Goal: Task Accomplishment & Management: Use online tool/utility

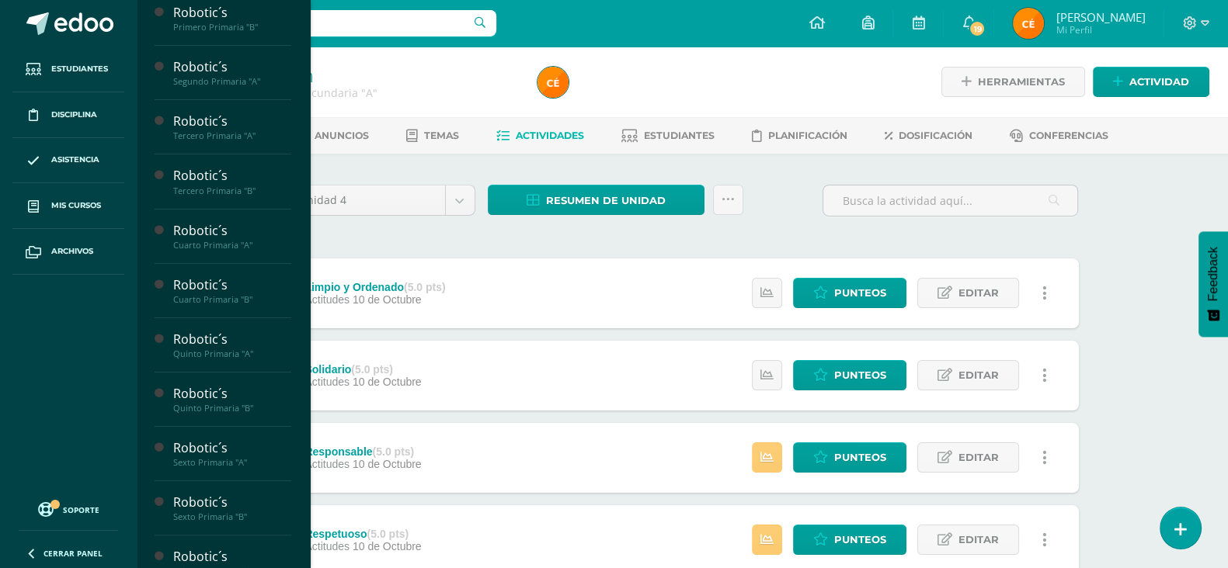
scroll to position [423, 0]
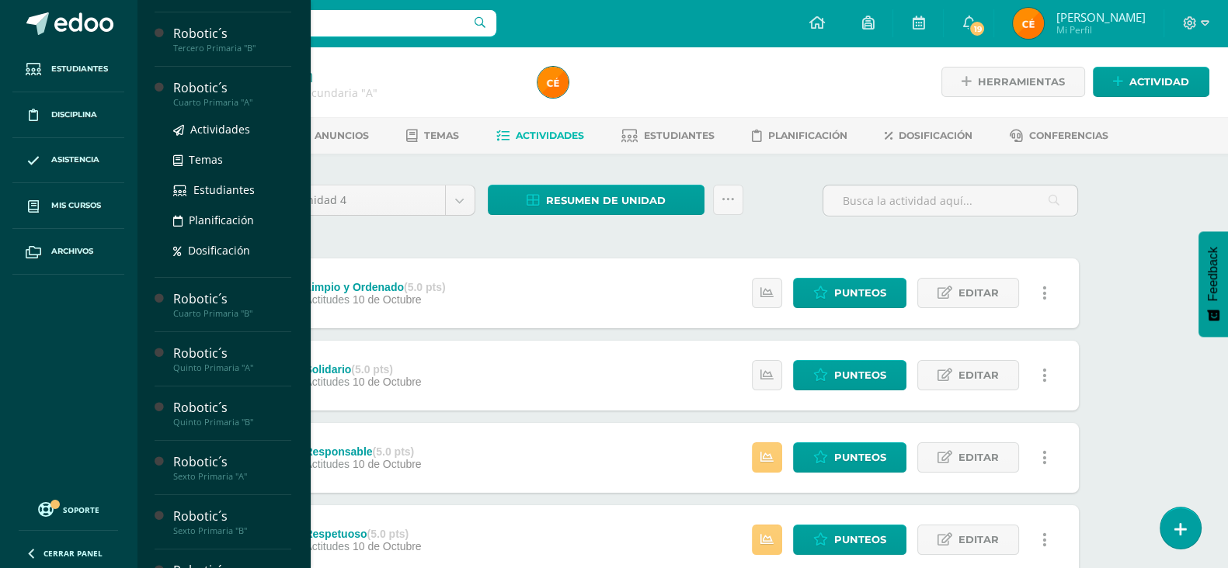
click at [231, 97] on div "Robotic´s" at bounding box center [232, 88] width 118 height 18
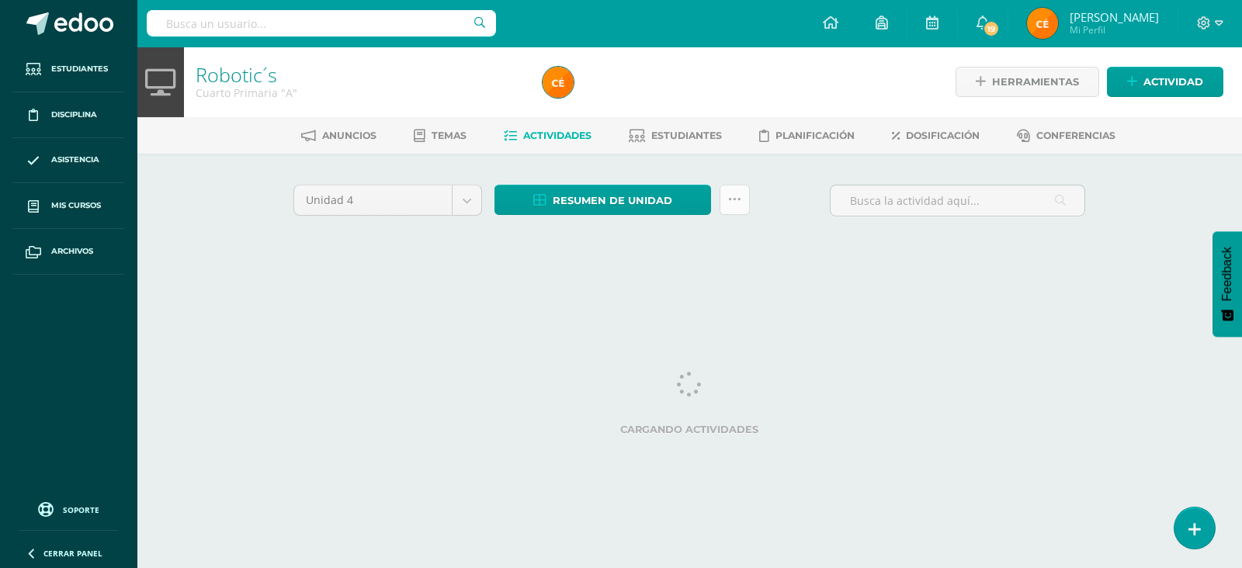
click at [737, 196] on icon at bounding box center [734, 199] width 13 height 13
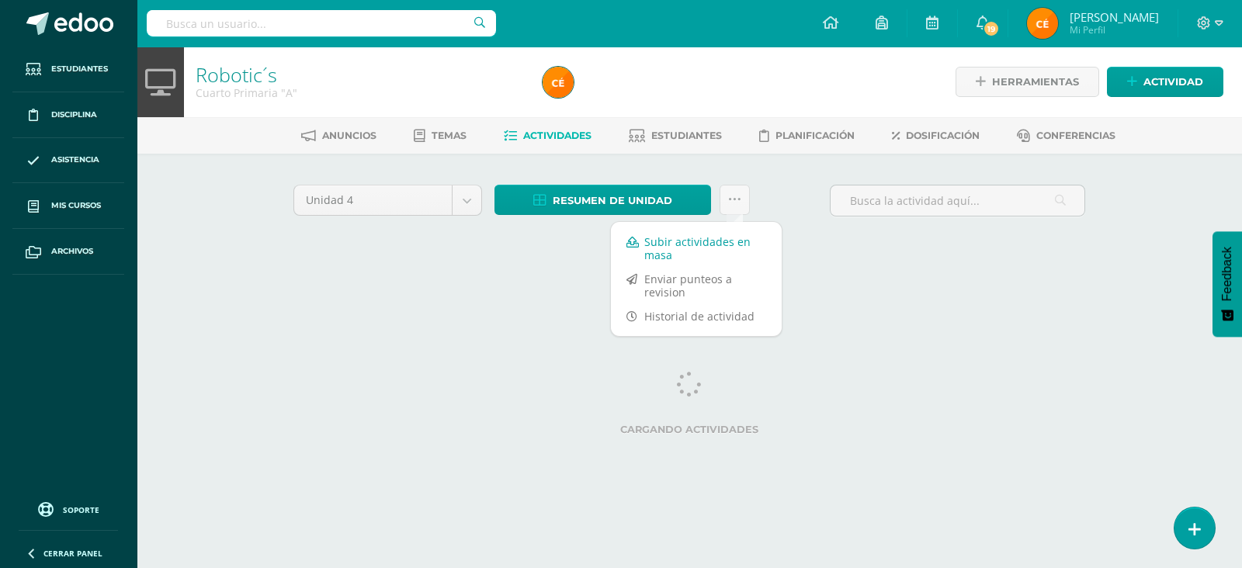
click at [687, 241] on link "Subir actividades en masa" at bounding box center [696, 248] width 171 height 37
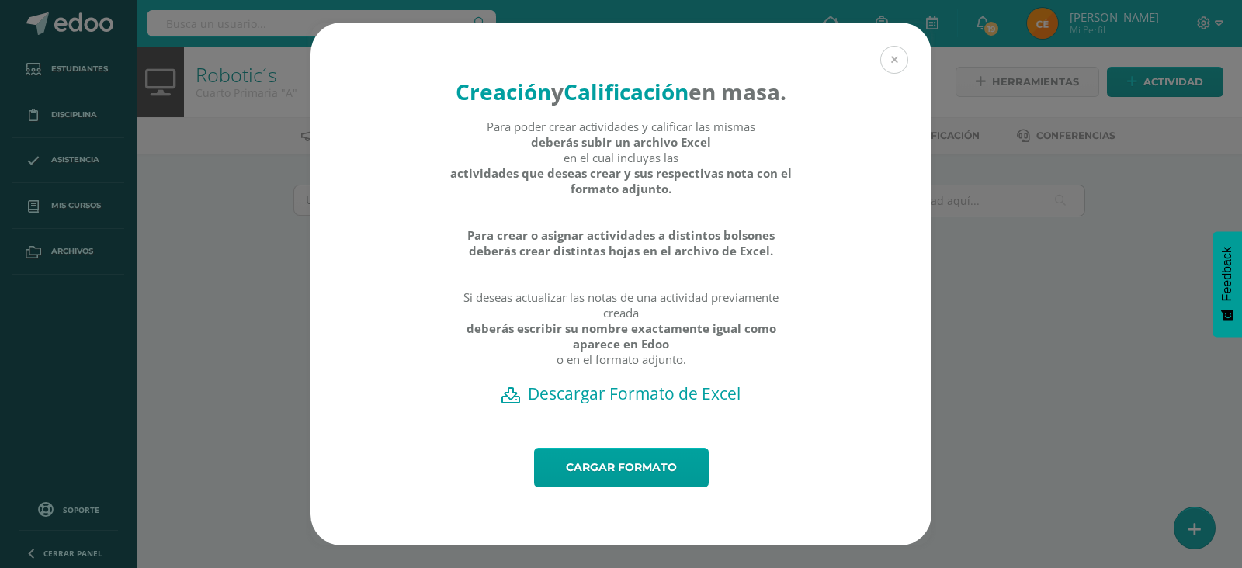
click at [887, 46] on button at bounding box center [894, 60] width 28 height 28
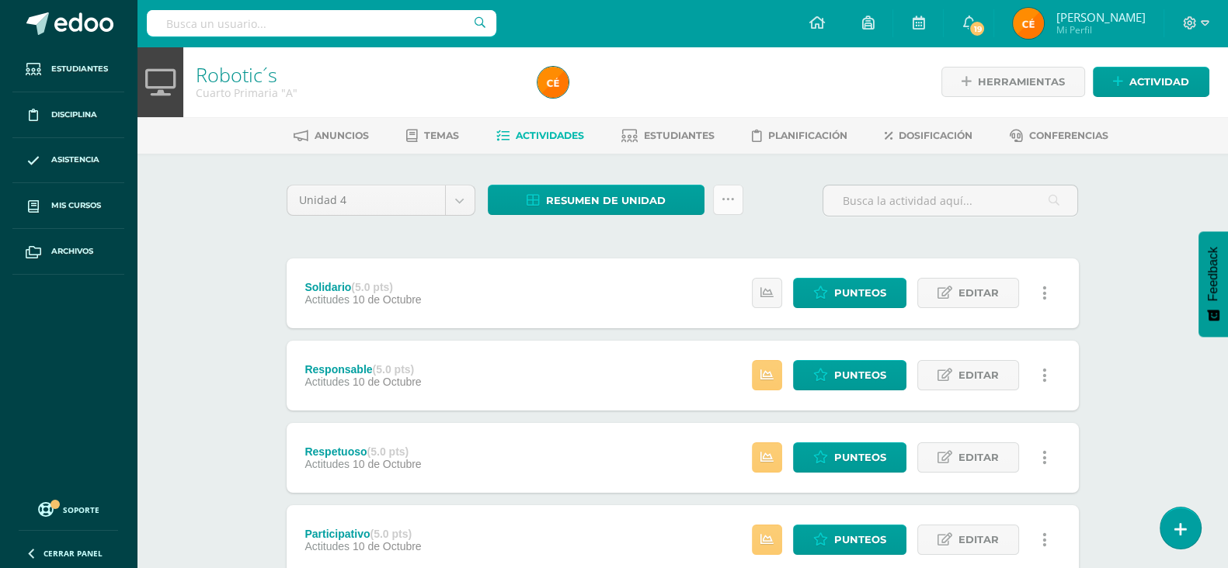
click at [735, 188] on link at bounding box center [728, 200] width 30 height 30
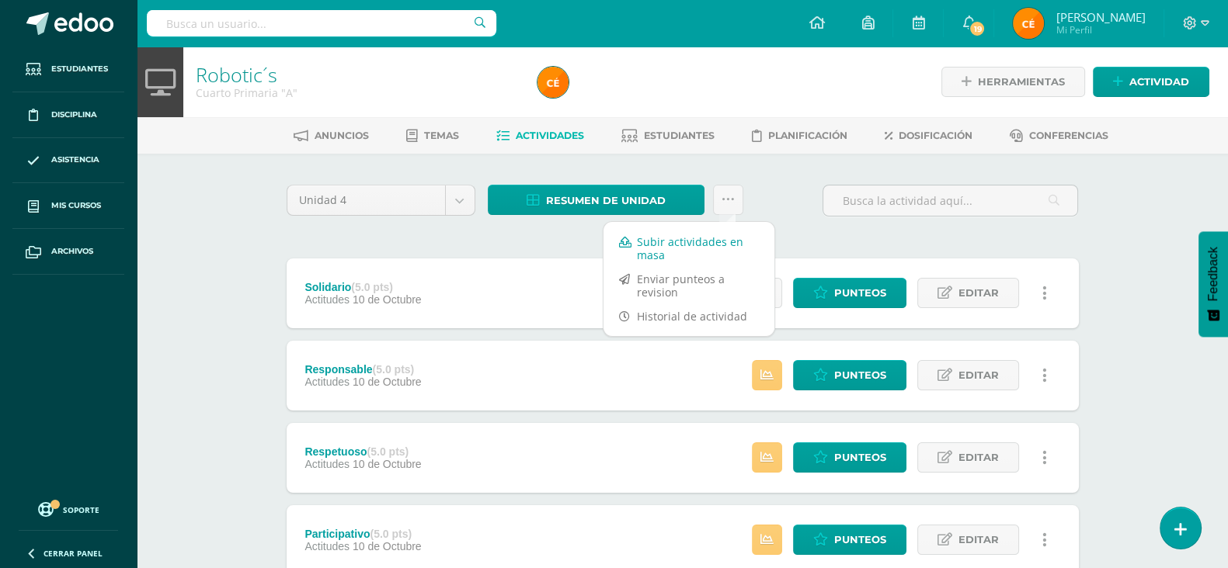
click at [675, 249] on link "Subir actividades en masa" at bounding box center [688, 248] width 171 height 37
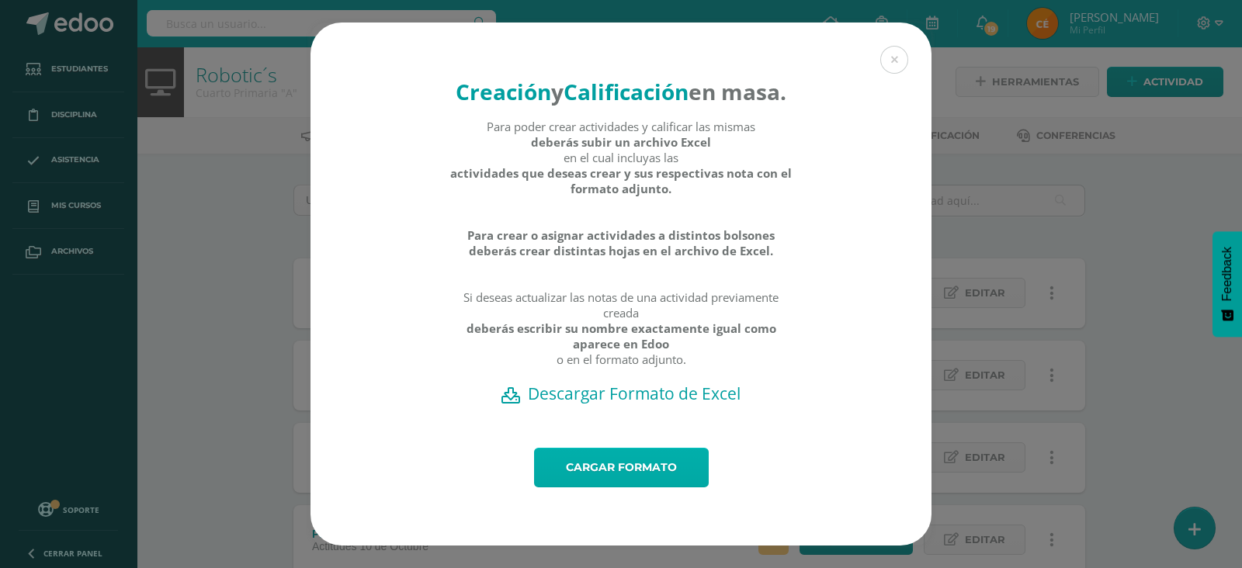
click at [610, 471] on link "Cargar formato" at bounding box center [621, 468] width 175 height 40
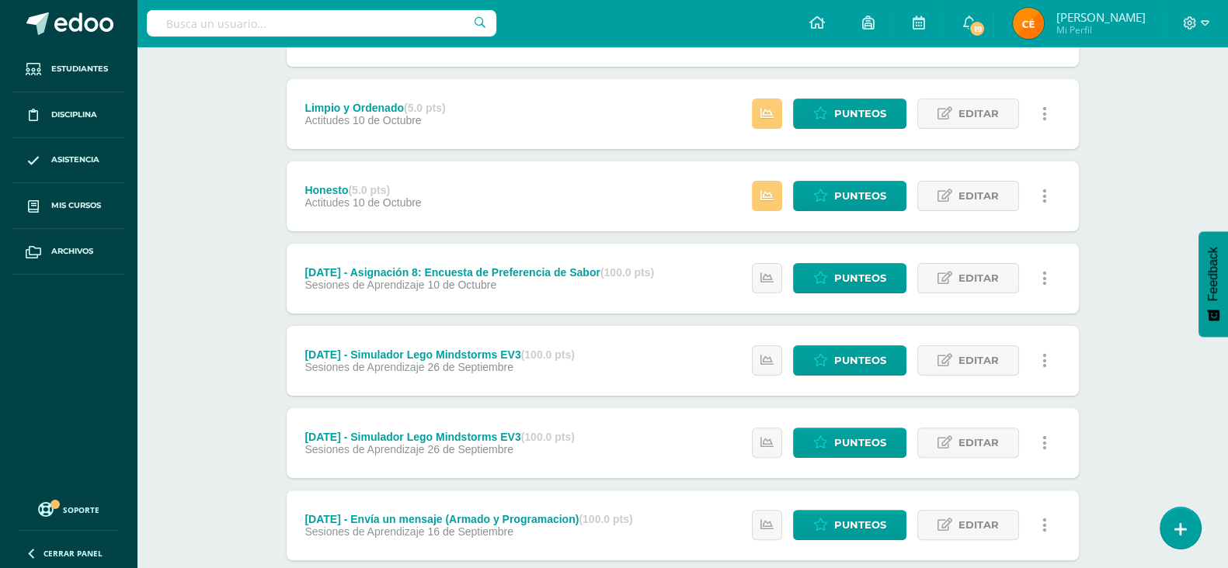
scroll to position [516, 0]
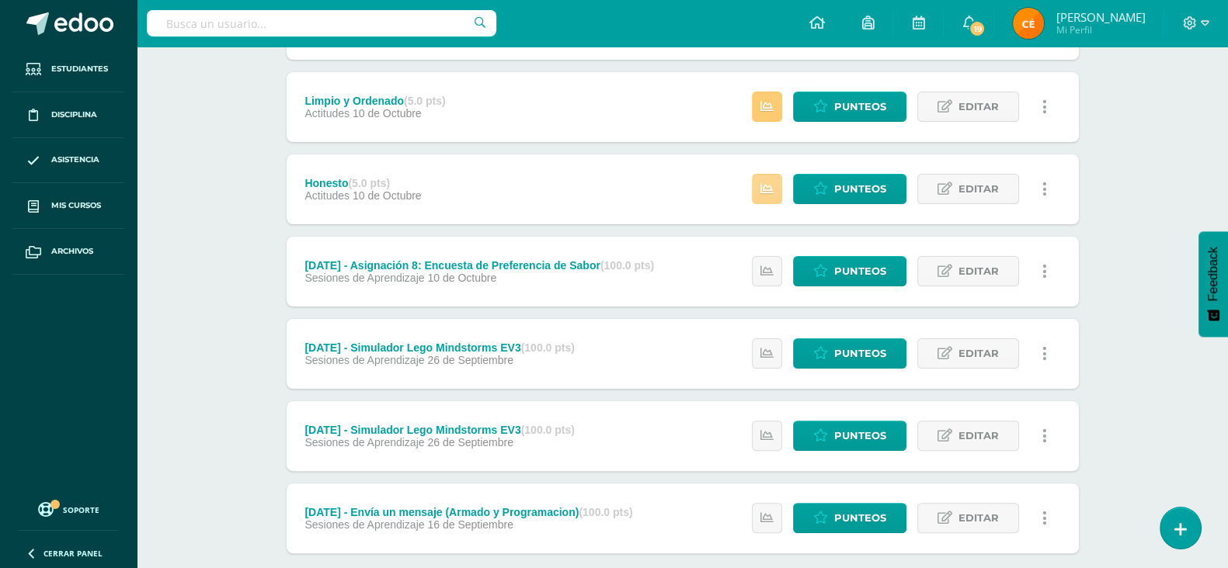
click at [776, 184] on link at bounding box center [767, 189] width 30 height 30
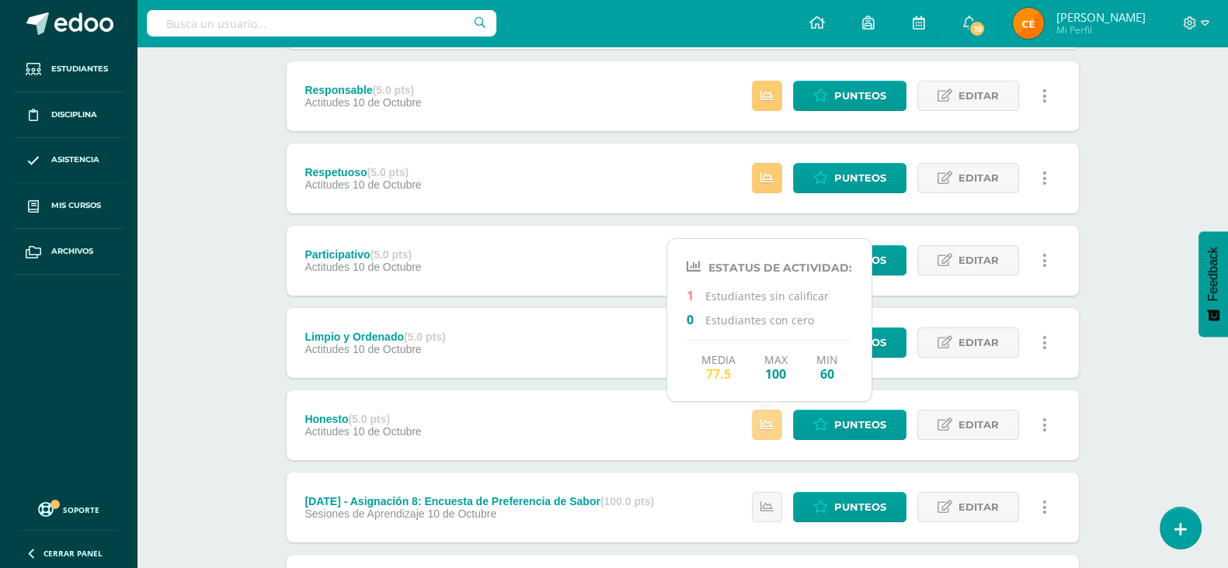
scroll to position [279, 0]
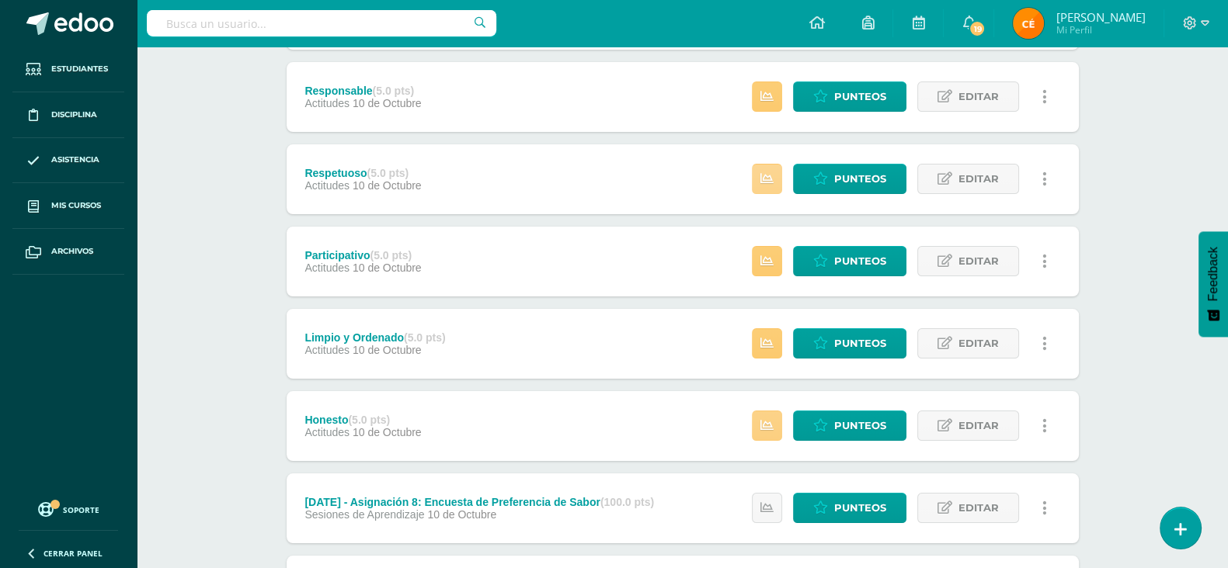
click at [762, 180] on icon at bounding box center [766, 178] width 13 height 13
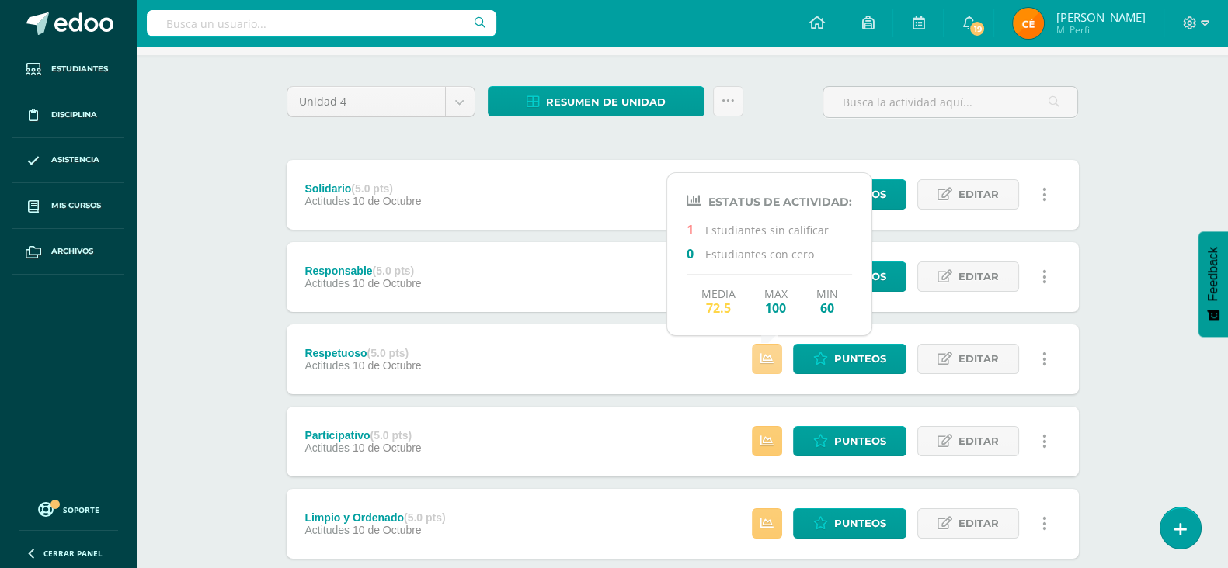
scroll to position [92, 0]
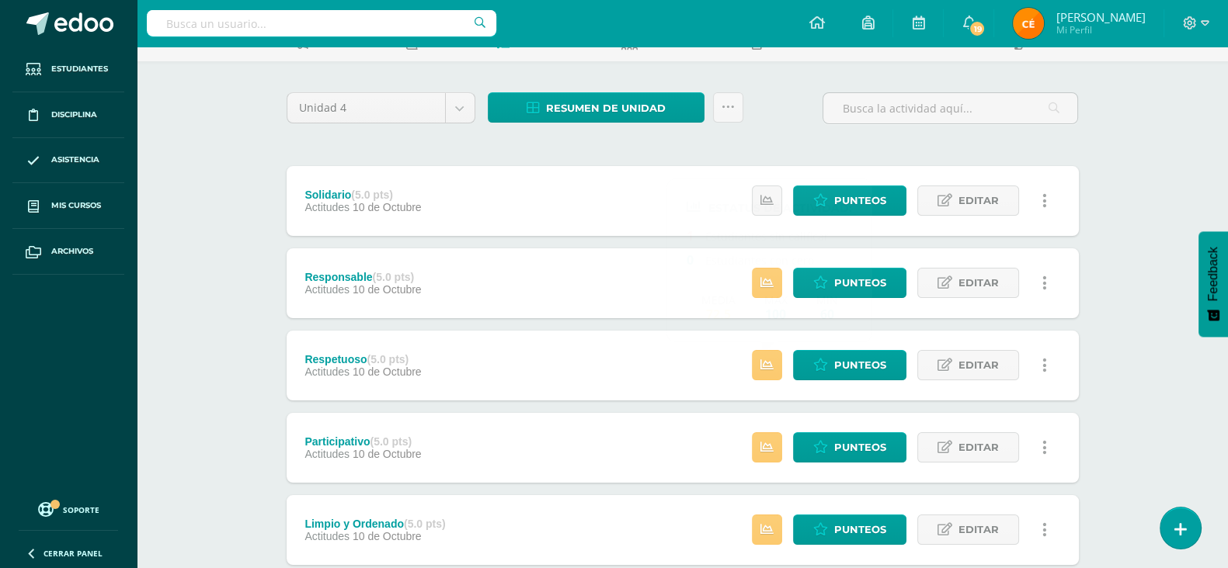
click at [567, 280] on div "Responsable (5.0 pts) Actitudes 10 de Octubre Estatus de Actividad: 1 Estudiant…" at bounding box center [683, 283] width 792 height 70
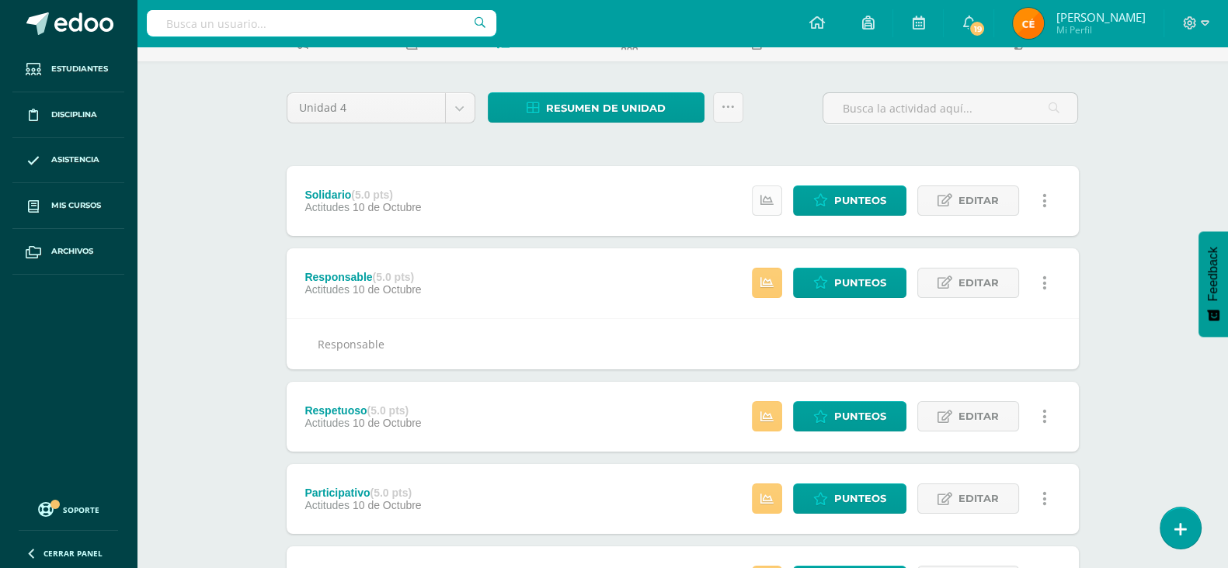
click at [771, 197] on icon at bounding box center [766, 200] width 13 height 13
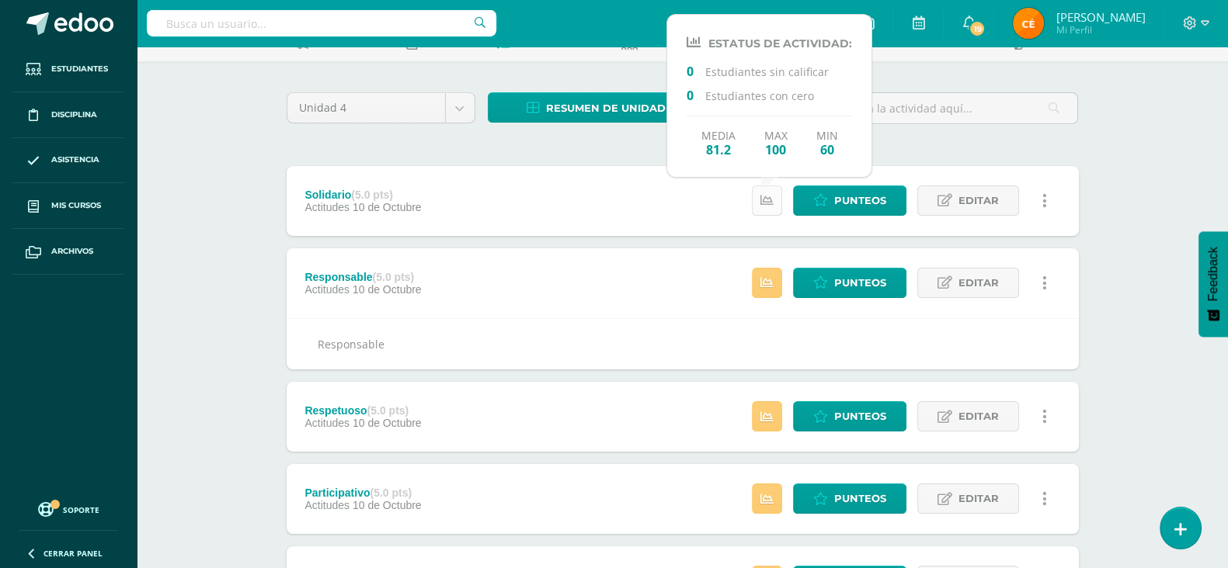
click at [771, 197] on icon at bounding box center [766, 200] width 13 height 13
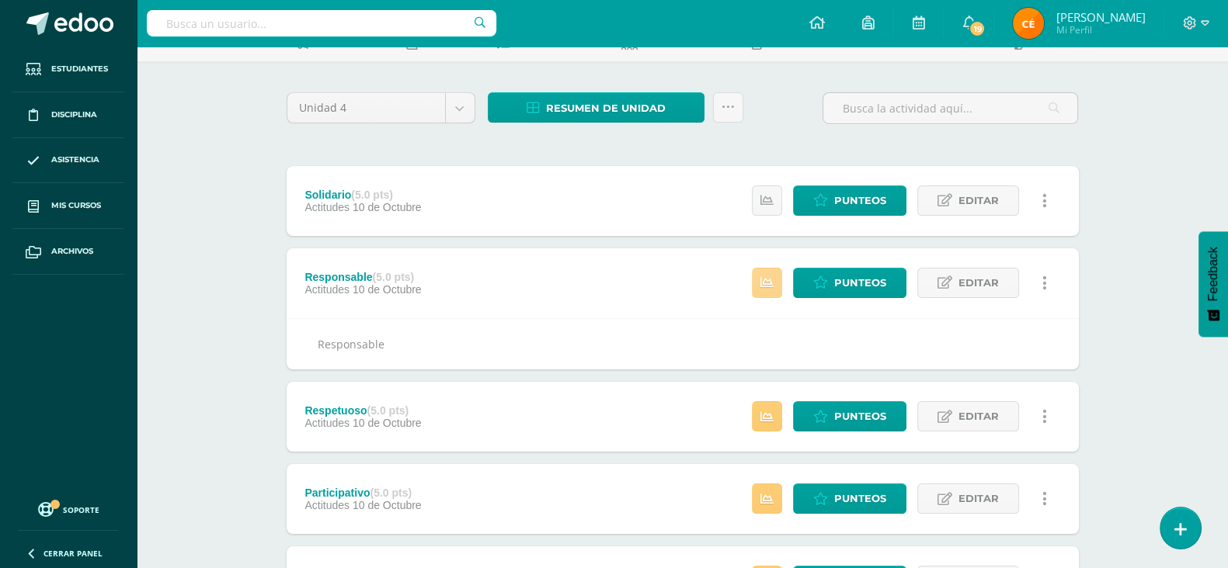
click at [766, 272] on link at bounding box center [767, 283] width 30 height 30
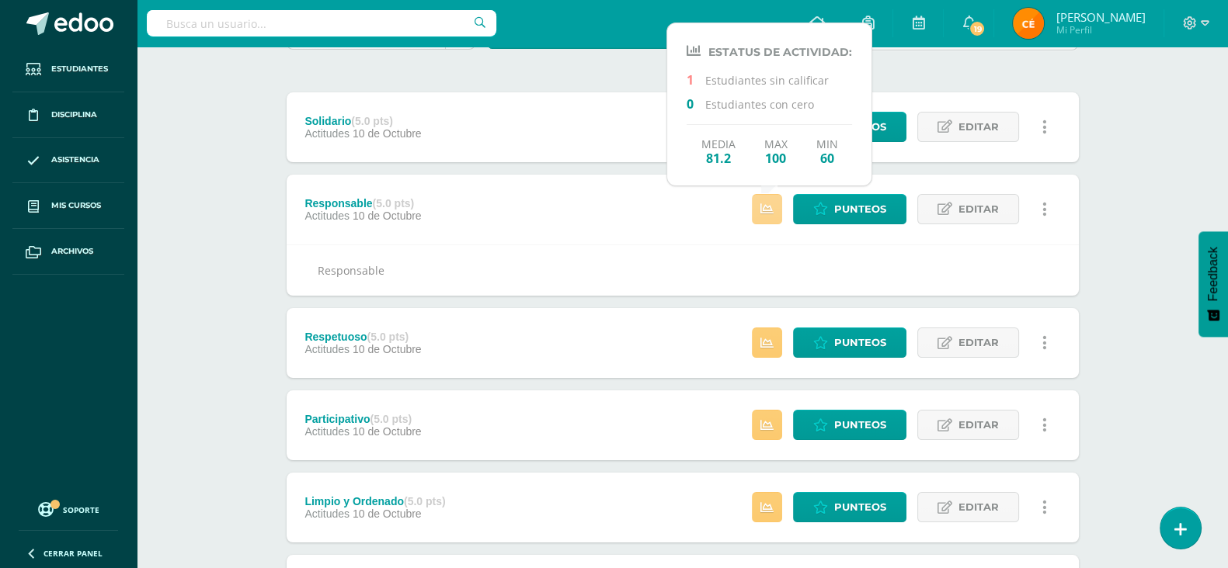
scroll to position [168, 0]
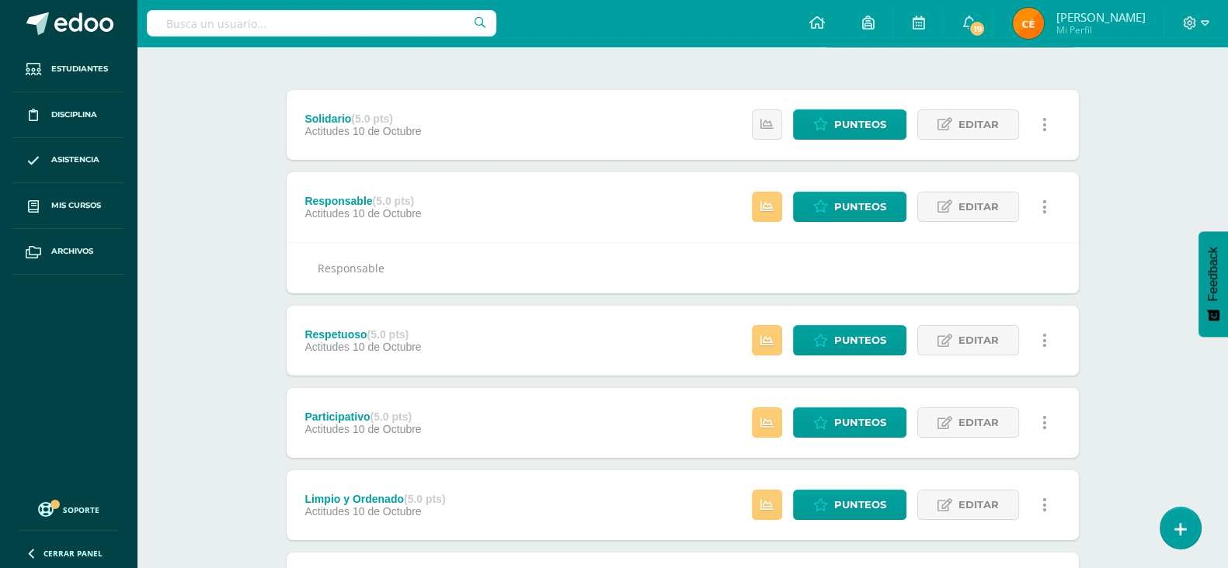
click at [839, 200] on span "Punteos" at bounding box center [860, 207] width 52 height 29
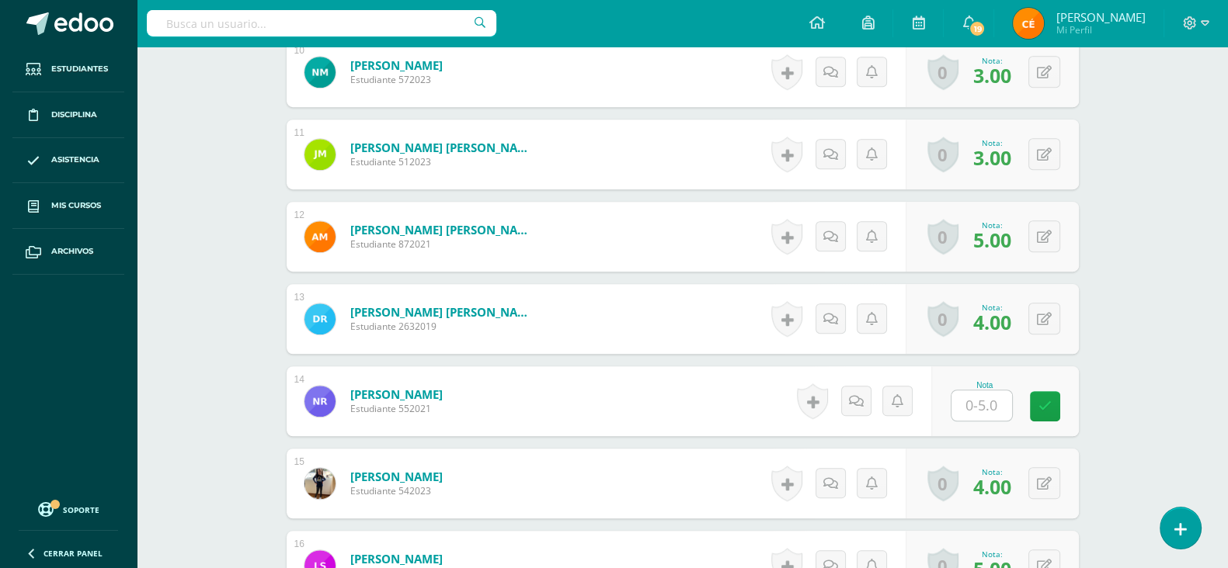
scroll to position [1266, 0]
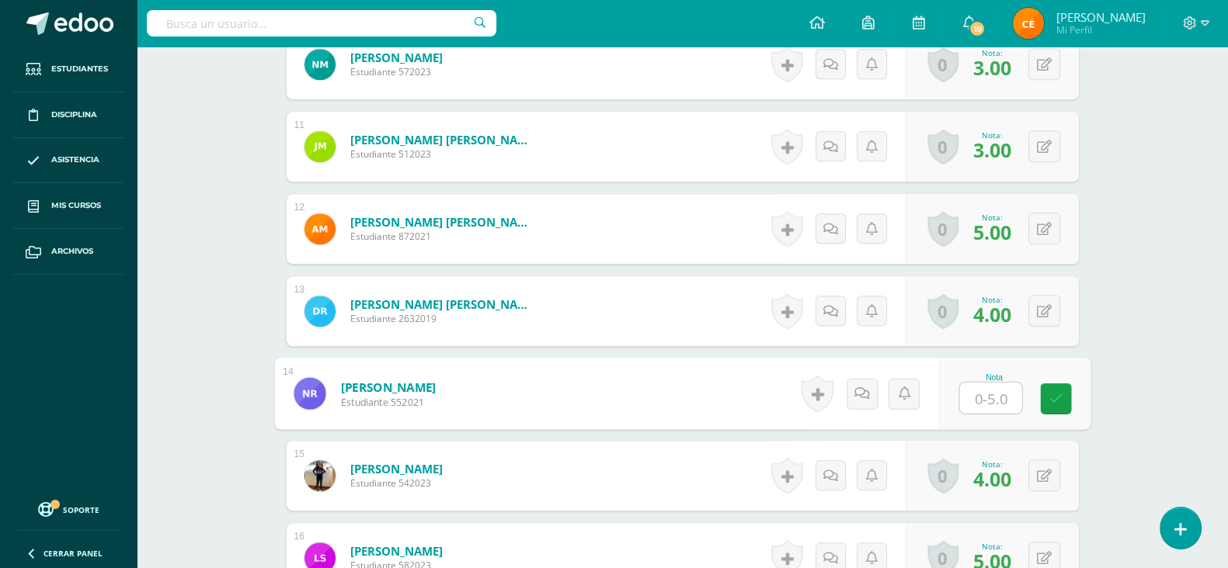
click at [980, 398] on input "text" at bounding box center [990, 398] width 62 height 31
type input "3"
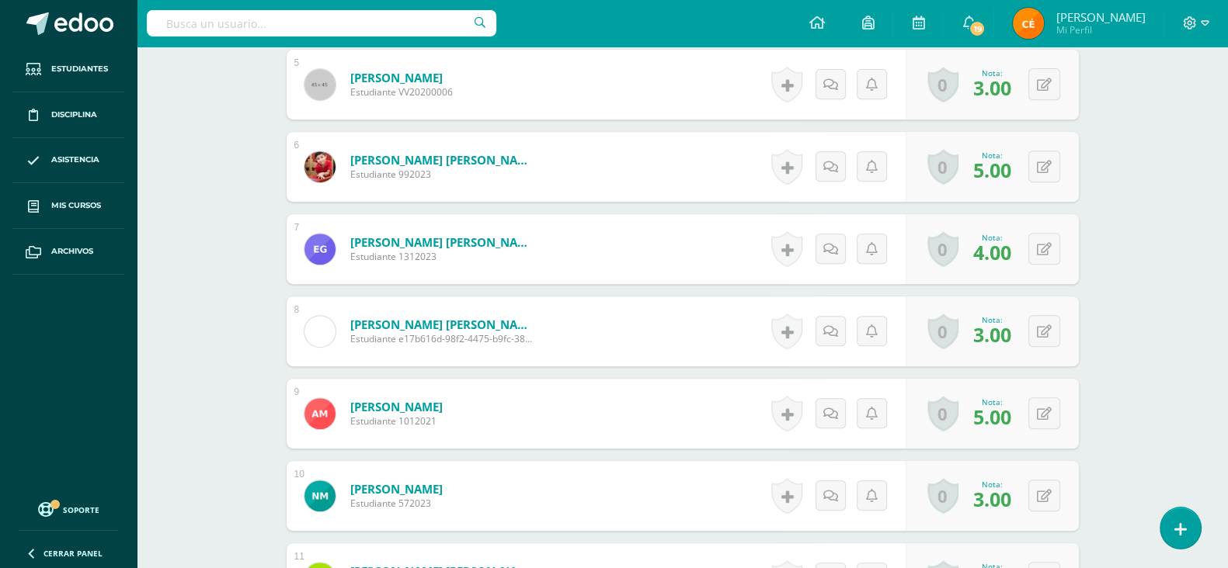
scroll to position [1550, 0]
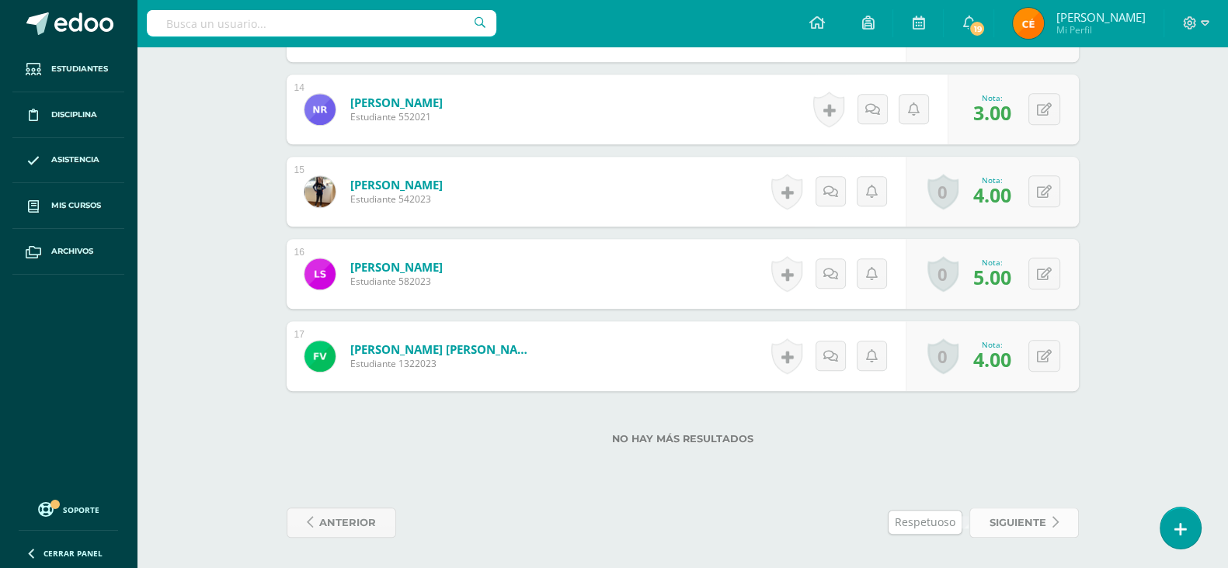
click at [1026, 512] on span "siguiente" at bounding box center [1017, 523] width 57 height 29
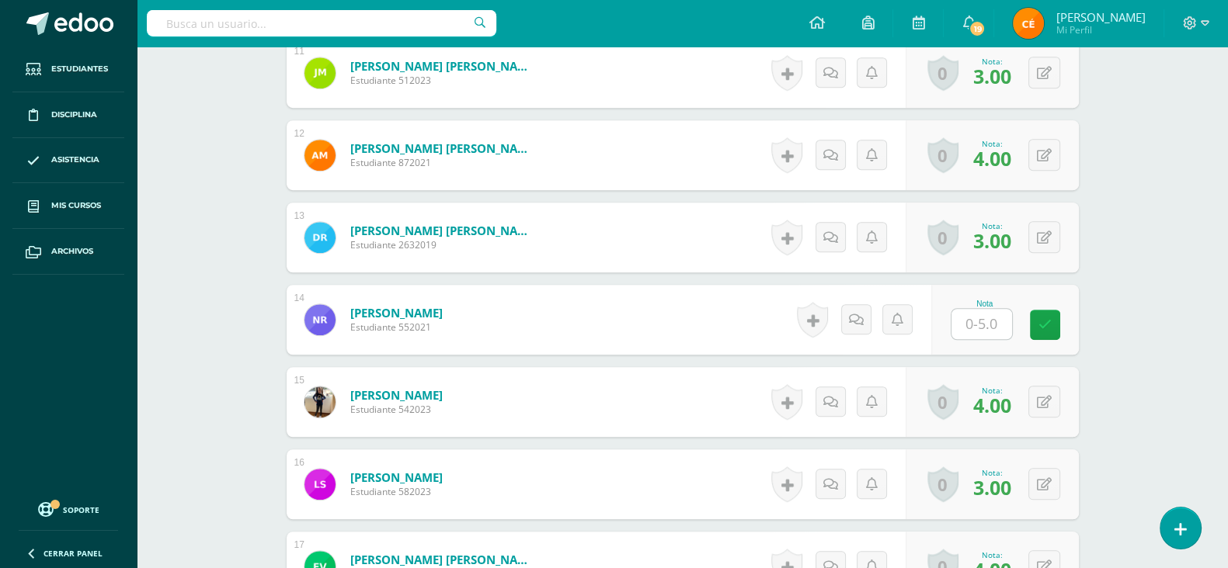
scroll to position [1340, 0]
click at [988, 332] on input "text" at bounding box center [990, 323] width 62 height 31
type input "3"
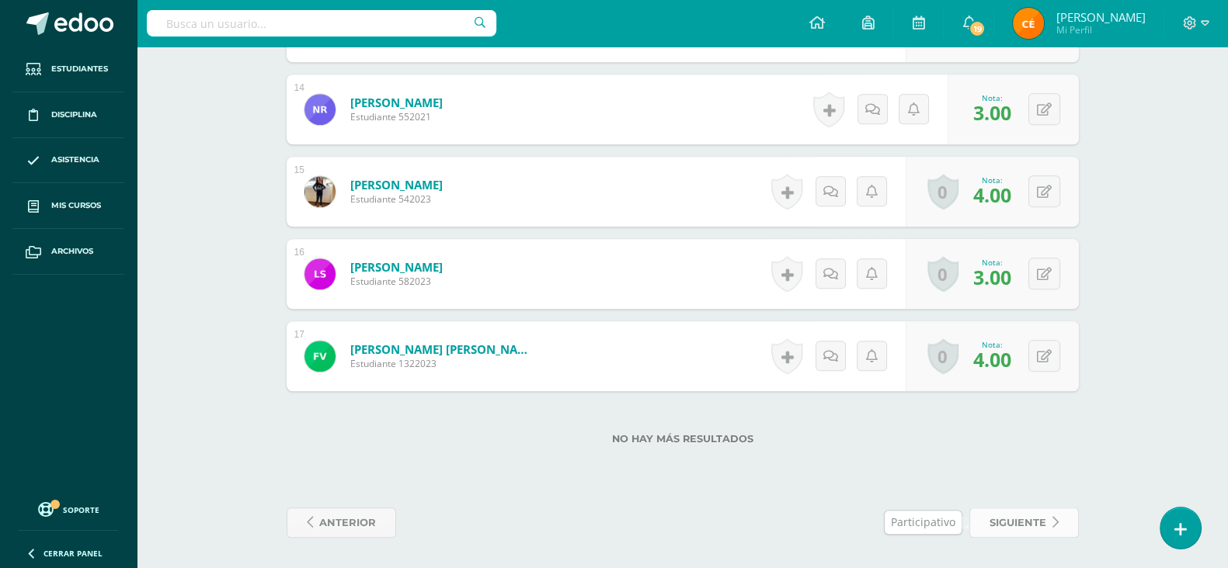
click at [1001, 523] on span "siguiente" at bounding box center [1017, 523] width 57 height 29
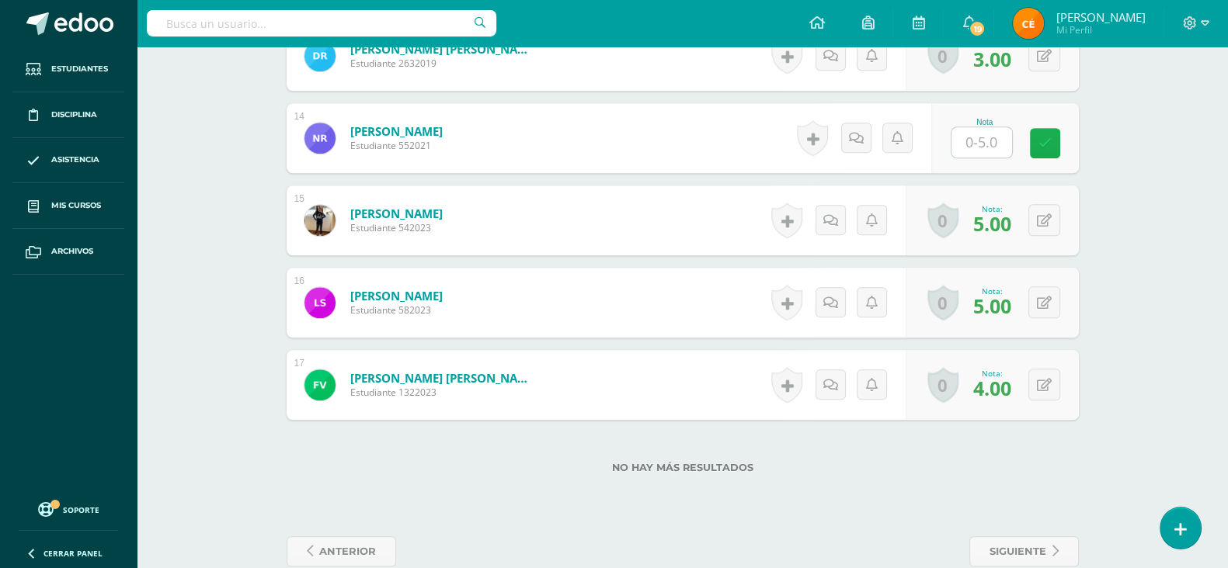
scroll to position [1523, 0]
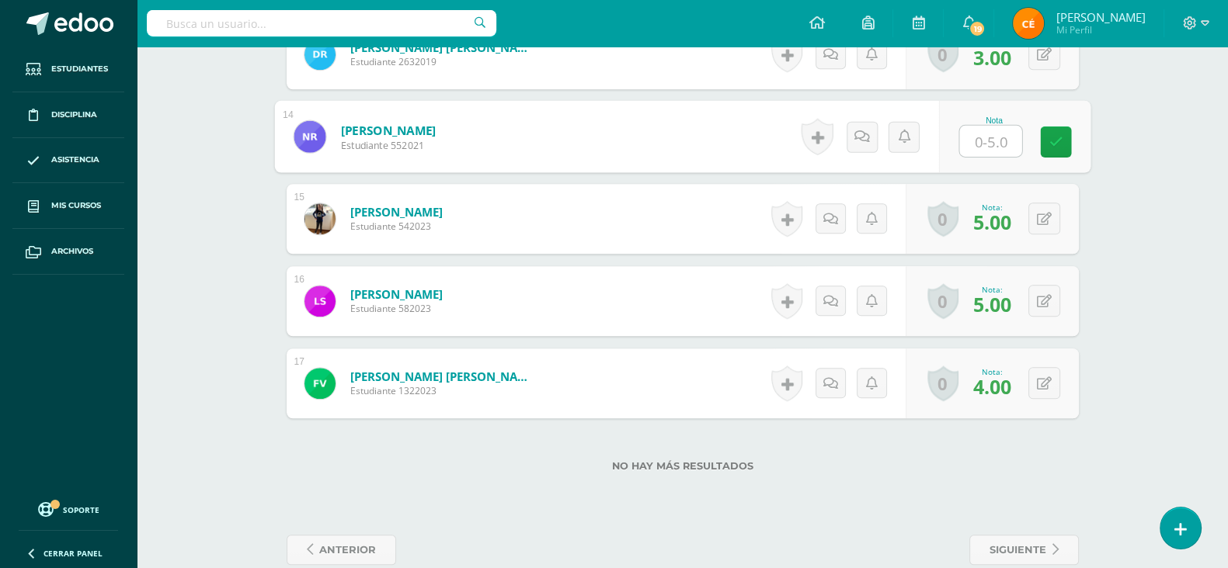
click at [990, 137] on input "text" at bounding box center [990, 141] width 62 height 31
type input "4"
click at [1013, 543] on span "siguiente" at bounding box center [1017, 550] width 57 height 29
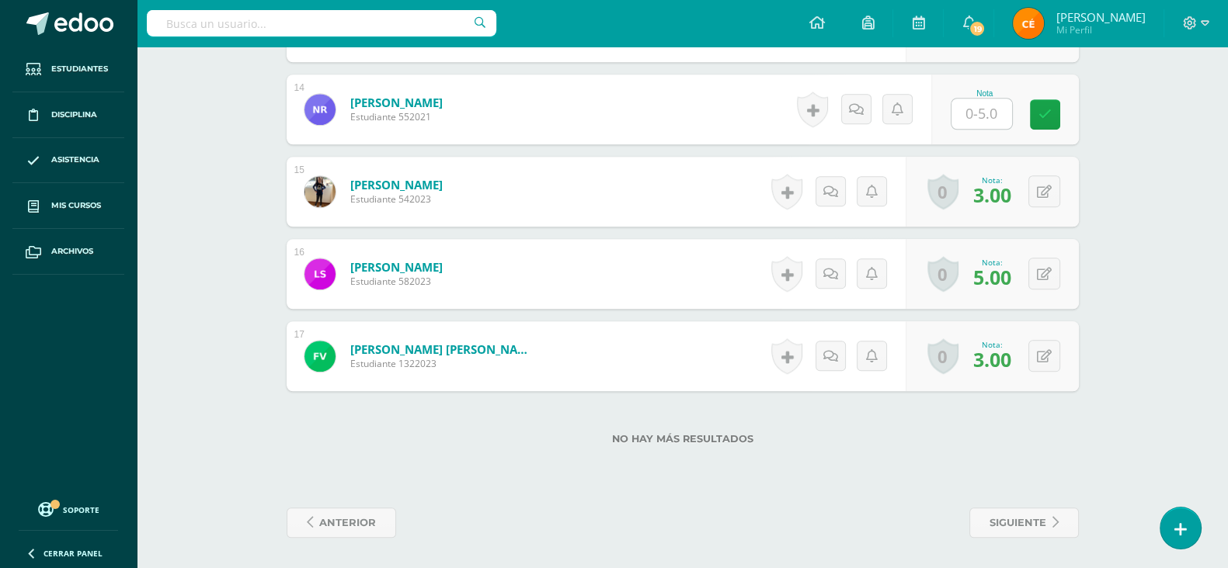
scroll to position [1455, 0]
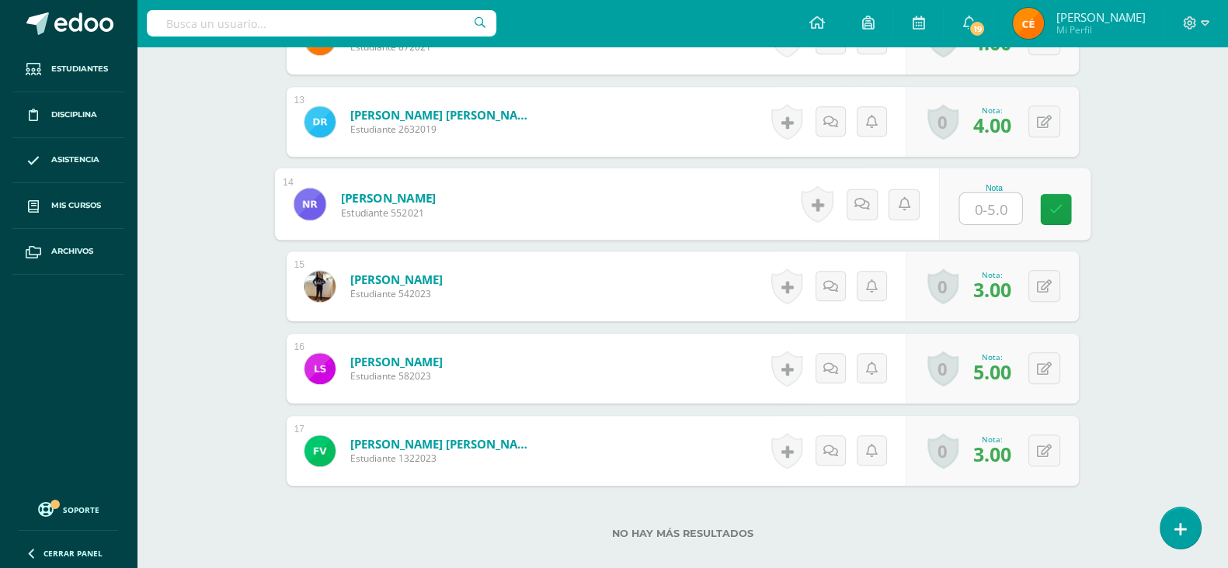
click at [980, 219] on input "text" at bounding box center [990, 208] width 62 height 31
type input "5"
click at [1046, 218] on link at bounding box center [1055, 209] width 31 height 31
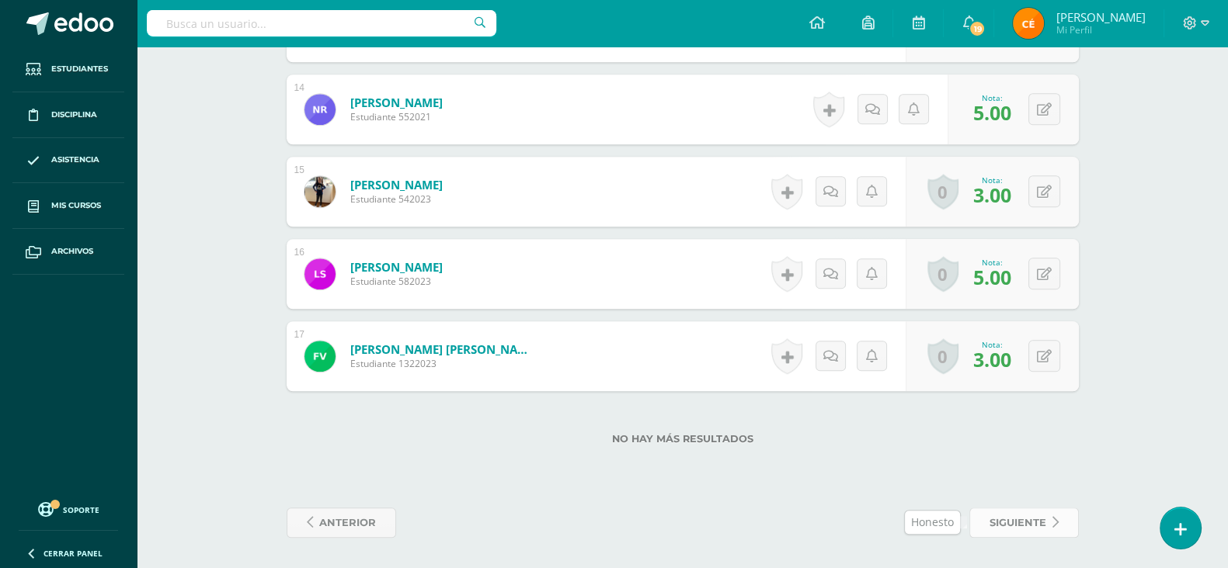
click at [1026, 514] on span "siguiente" at bounding box center [1017, 523] width 57 height 29
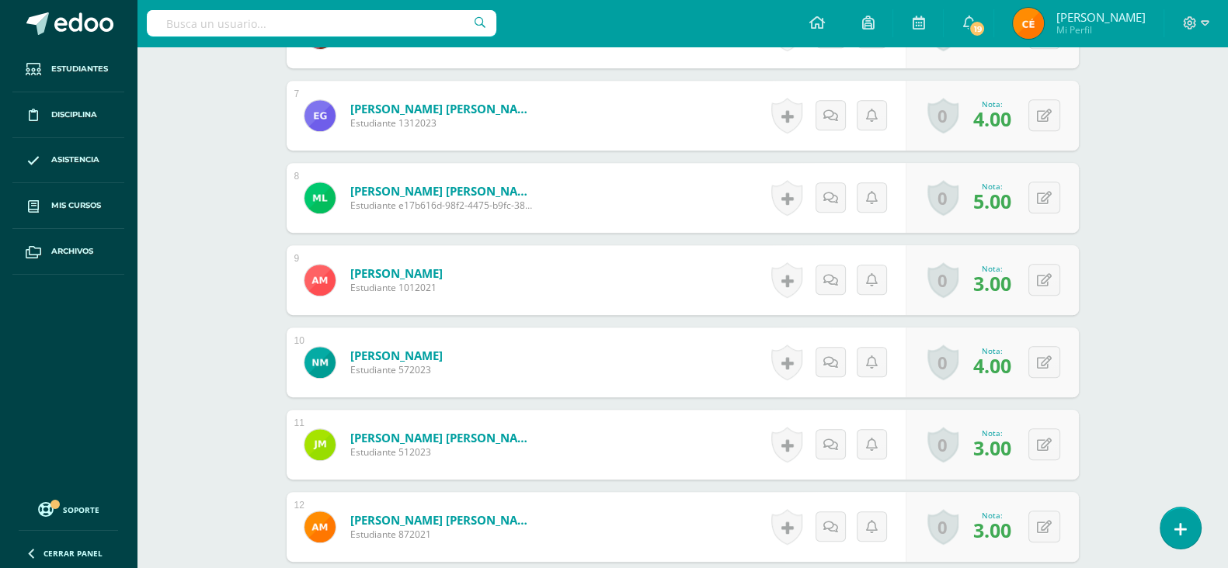
scroll to position [1550, 0]
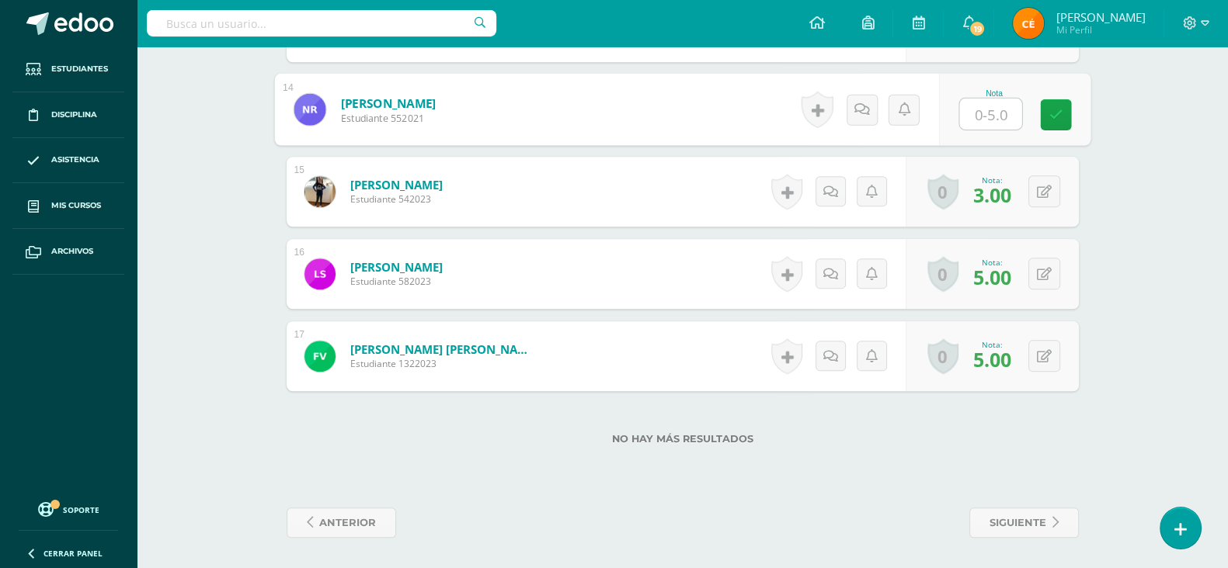
click at [987, 106] on input "text" at bounding box center [990, 114] width 62 height 31
type input "4"
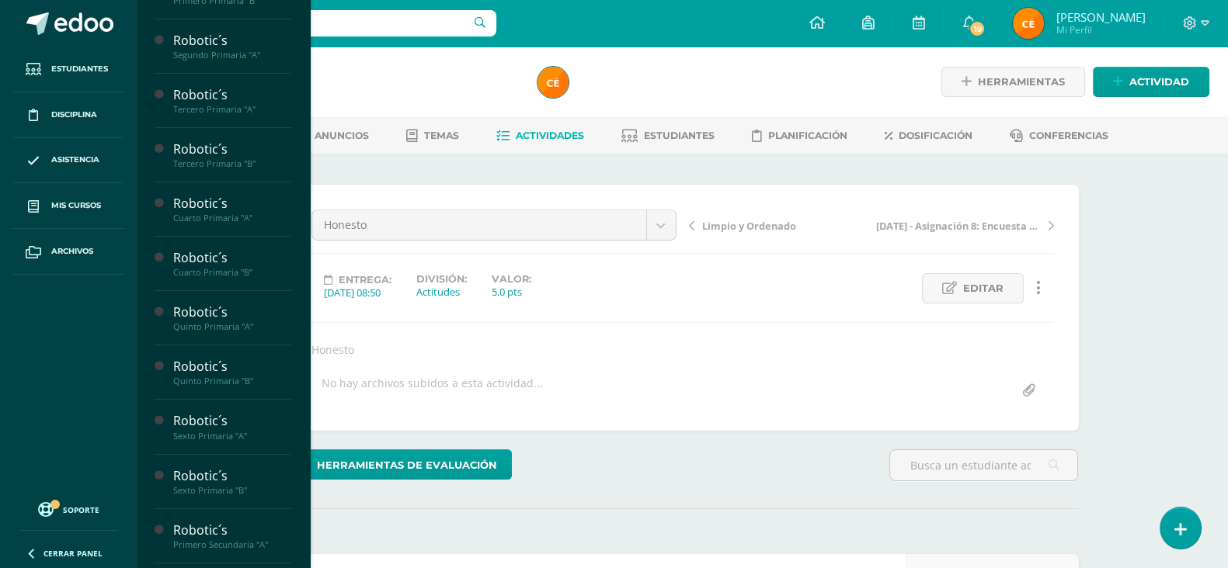
scroll to position [308, 0]
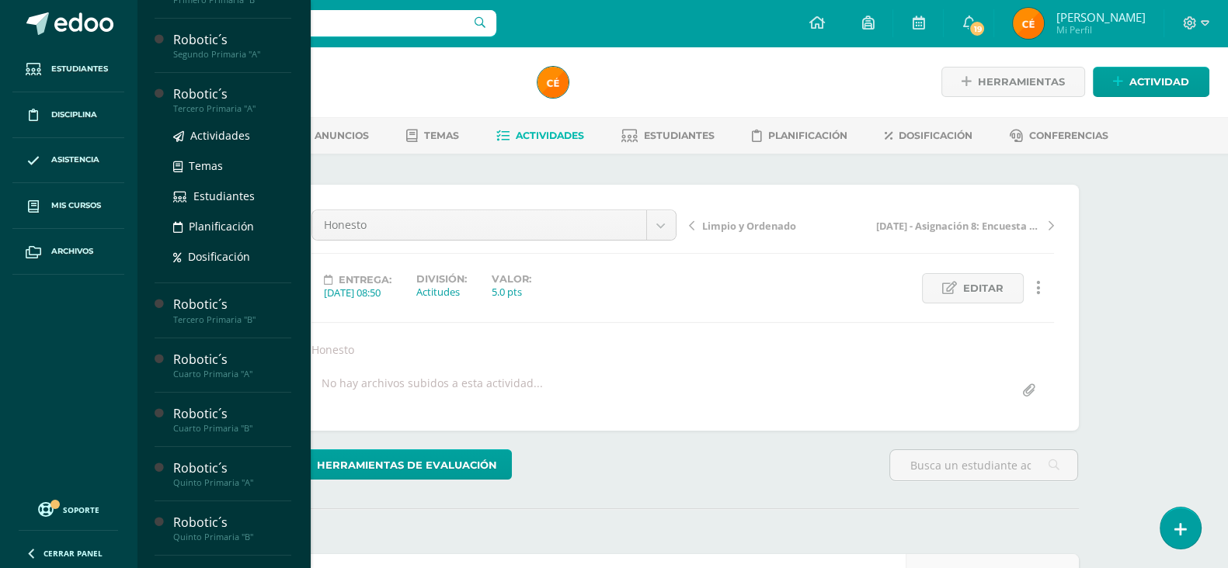
click at [225, 113] on div "Tercero Primaria "A"" at bounding box center [232, 108] width 118 height 11
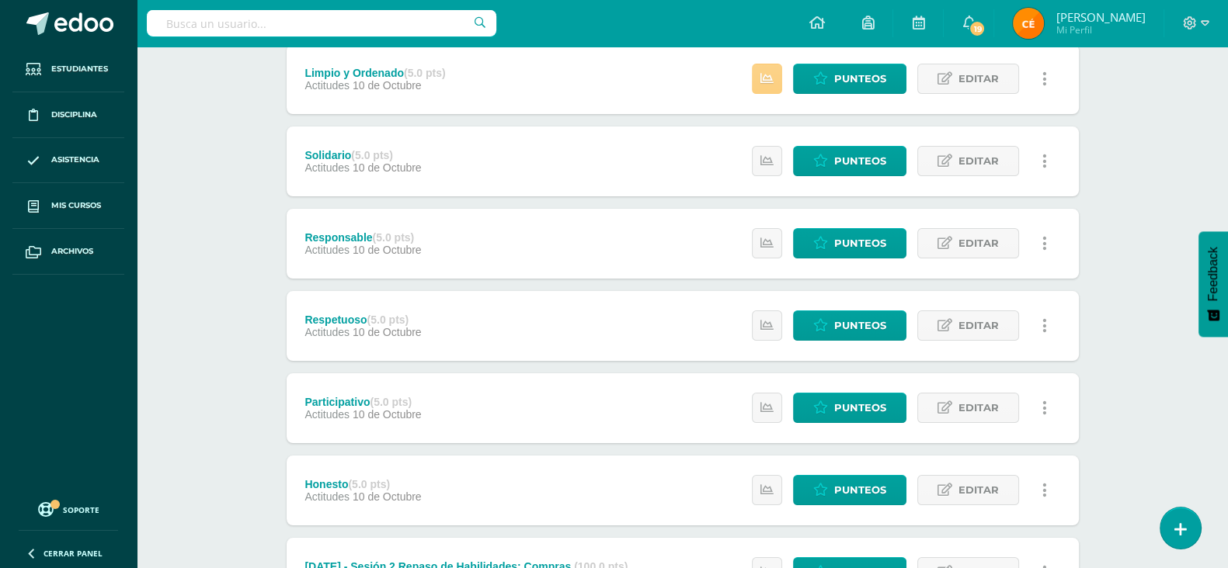
scroll to position [143, 0]
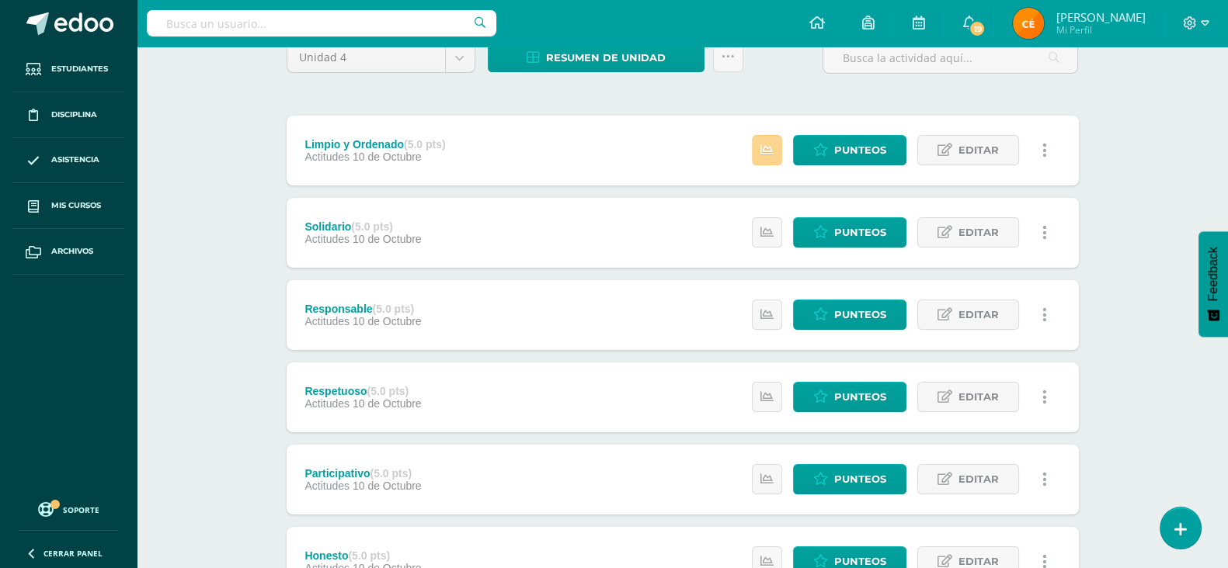
click at [773, 137] on link at bounding box center [767, 150] width 30 height 30
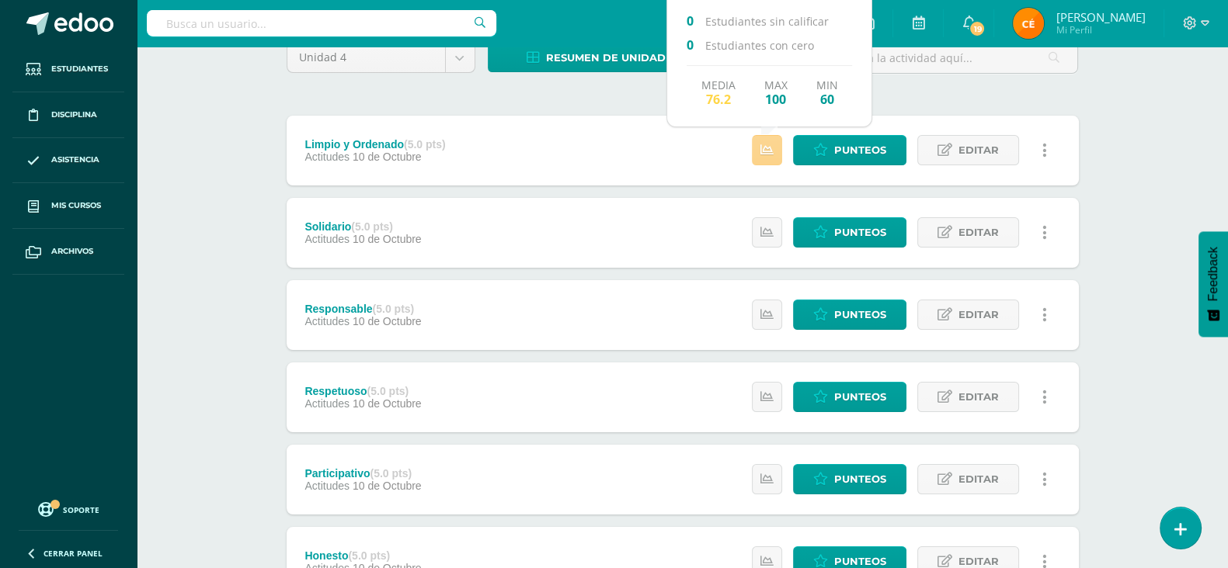
click at [773, 137] on link at bounding box center [767, 150] width 30 height 30
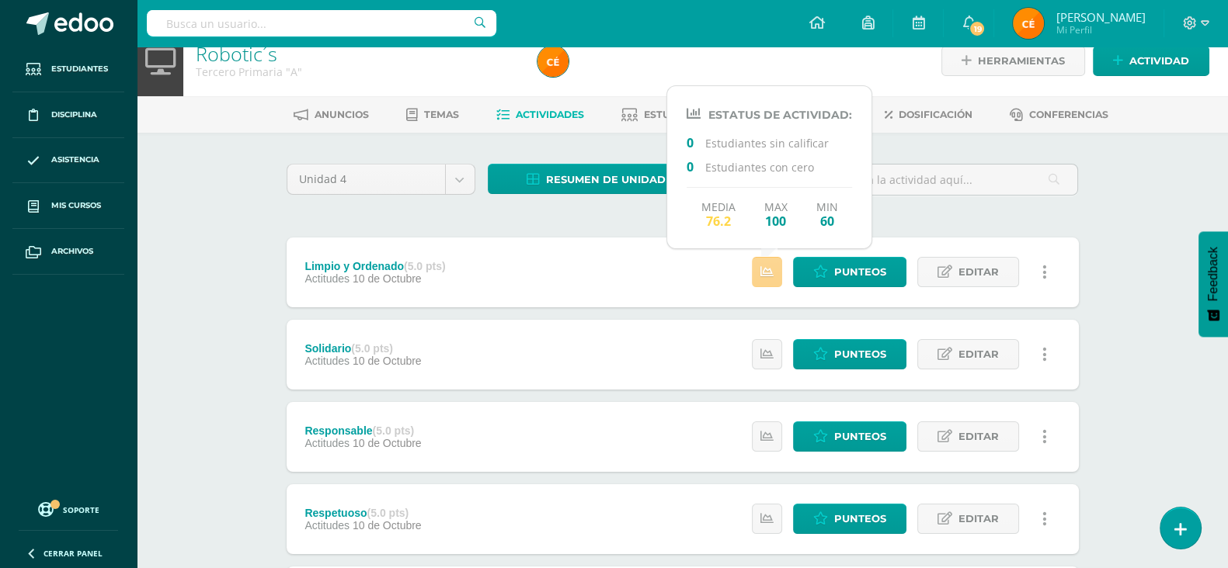
scroll to position [20, 0]
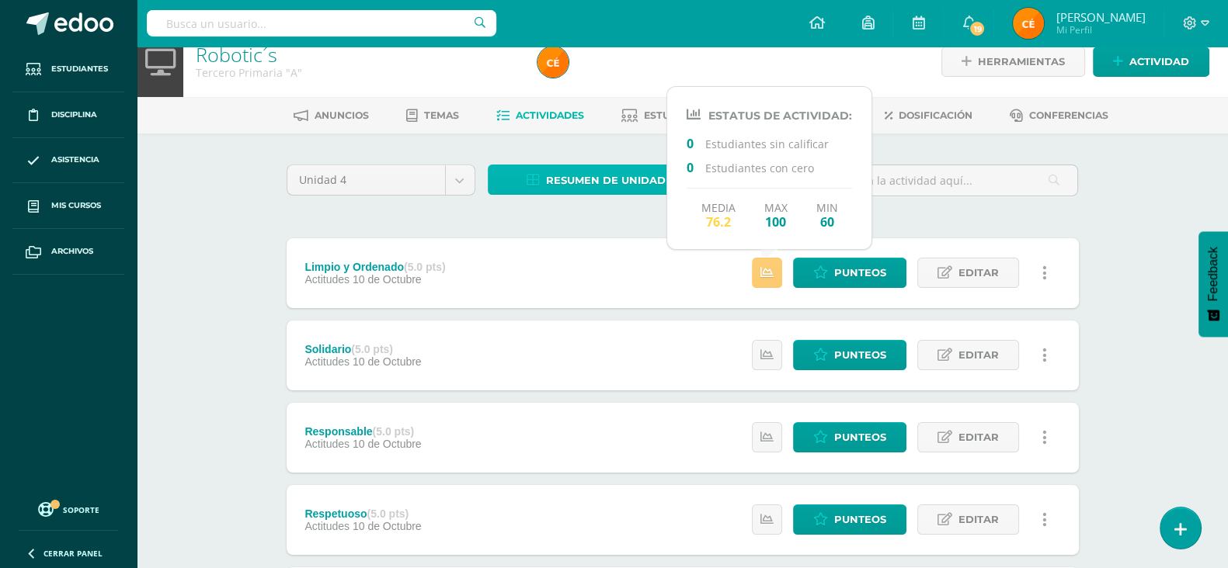
click at [575, 188] on span "Resumen de unidad" at bounding box center [606, 180] width 120 height 29
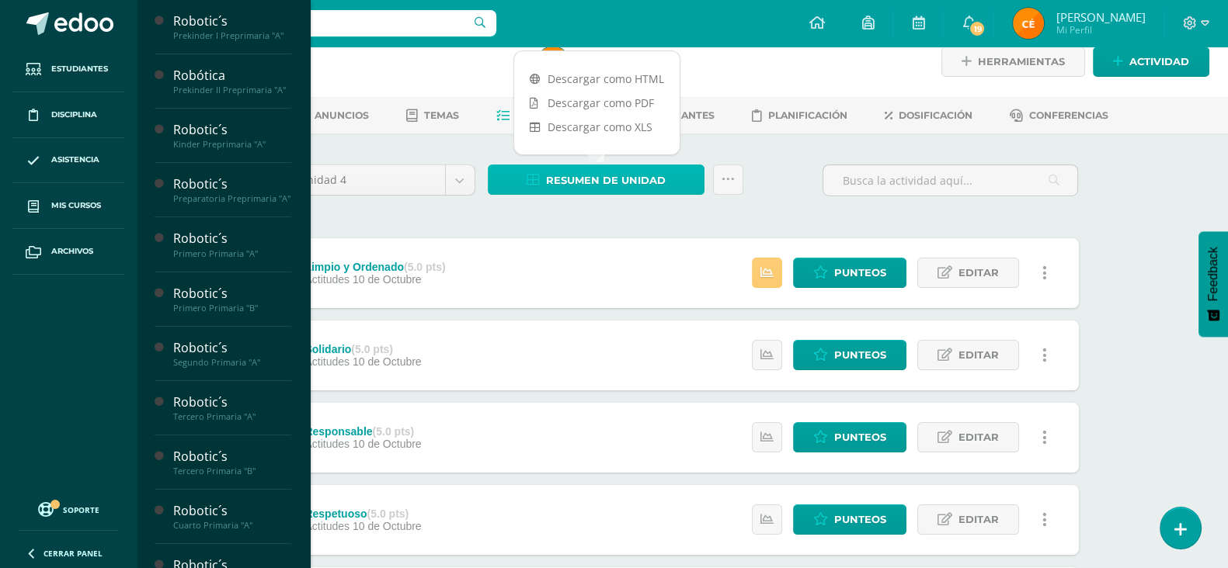
scroll to position [604, 0]
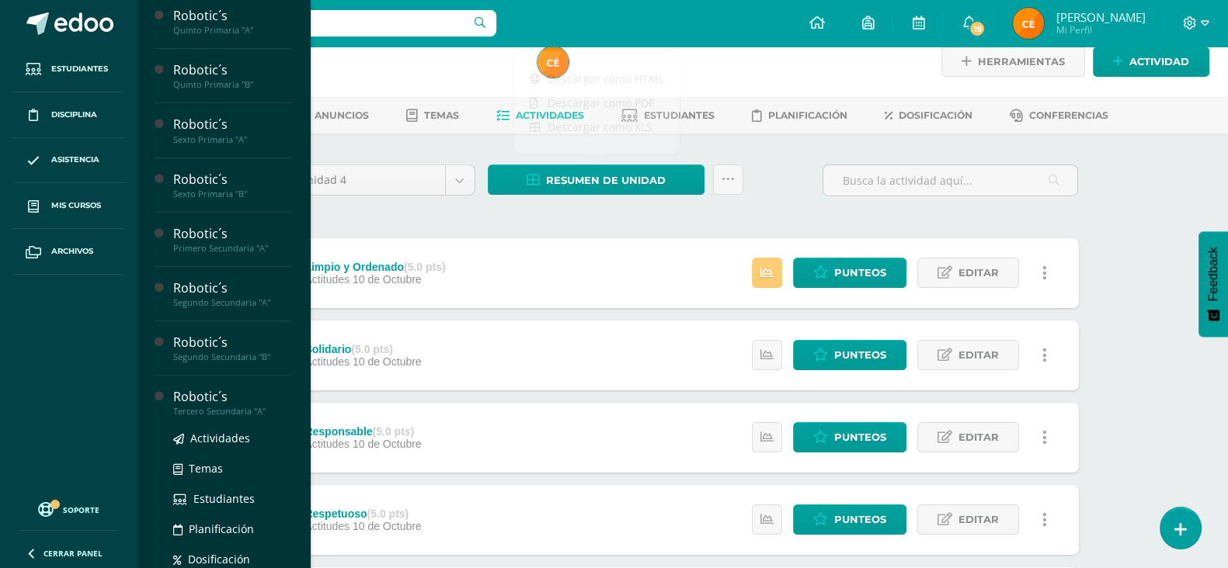
click at [210, 401] on div "Robotic´s" at bounding box center [232, 397] width 118 height 18
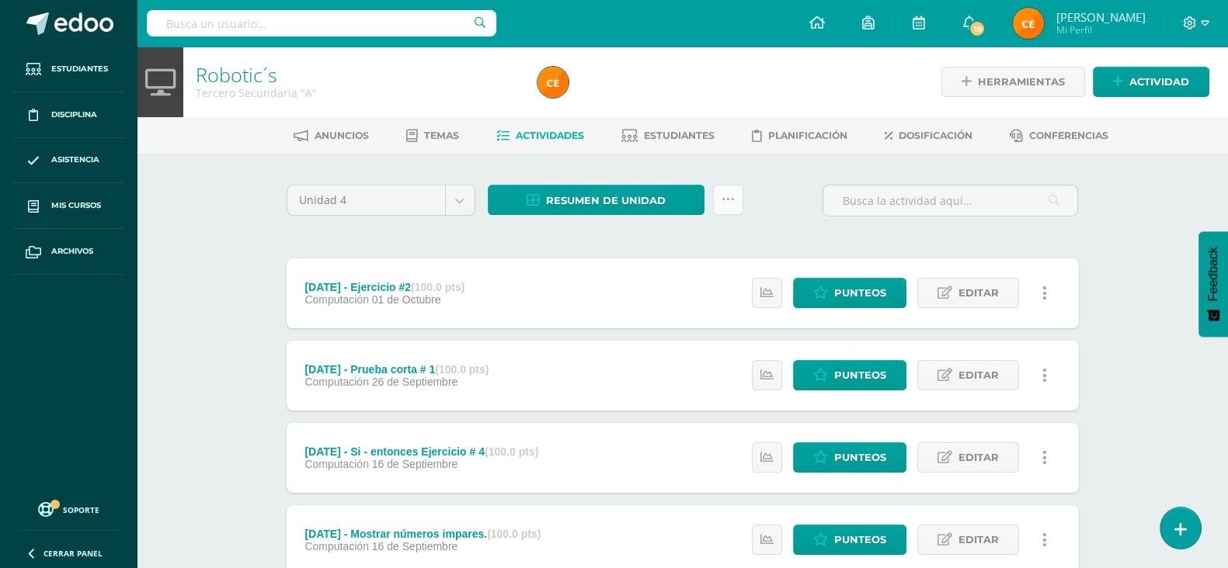
click at [730, 193] on icon at bounding box center [727, 199] width 13 height 13
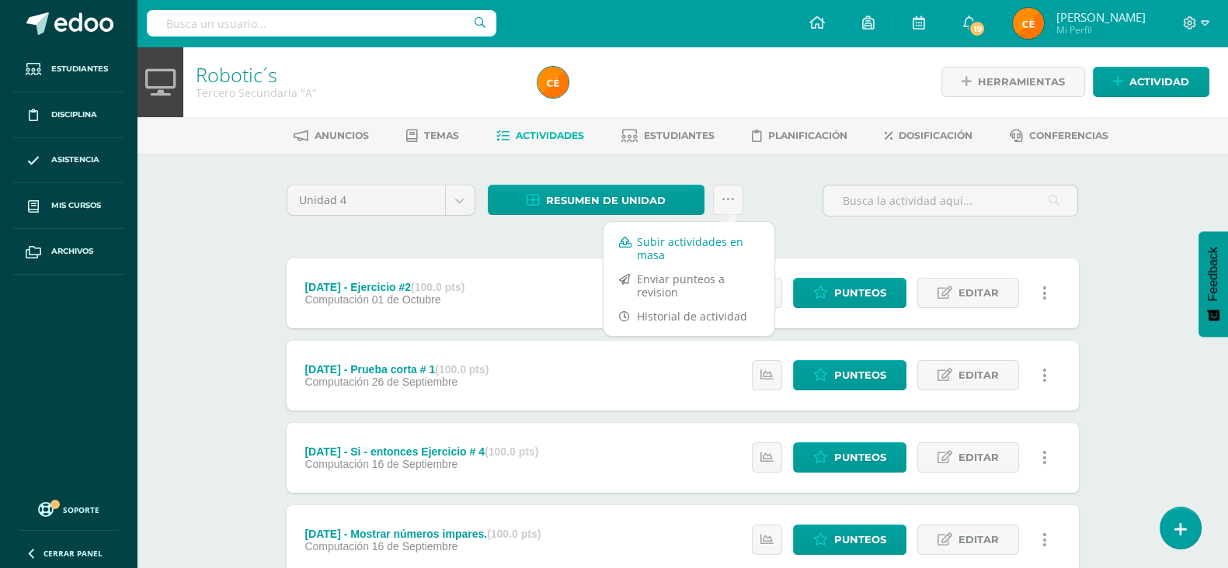
click at [682, 247] on link "Subir actividades en masa" at bounding box center [688, 248] width 171 height 37
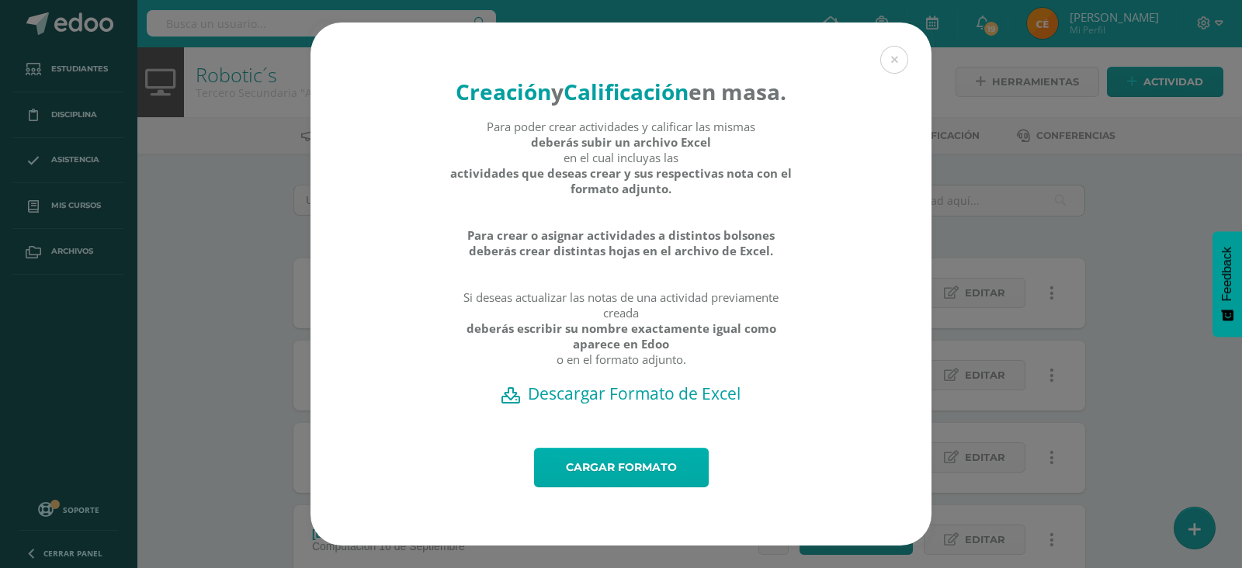
click at [599, 464] on link "Cargar formato" at bounding box center [621, 468] width 175 height 40
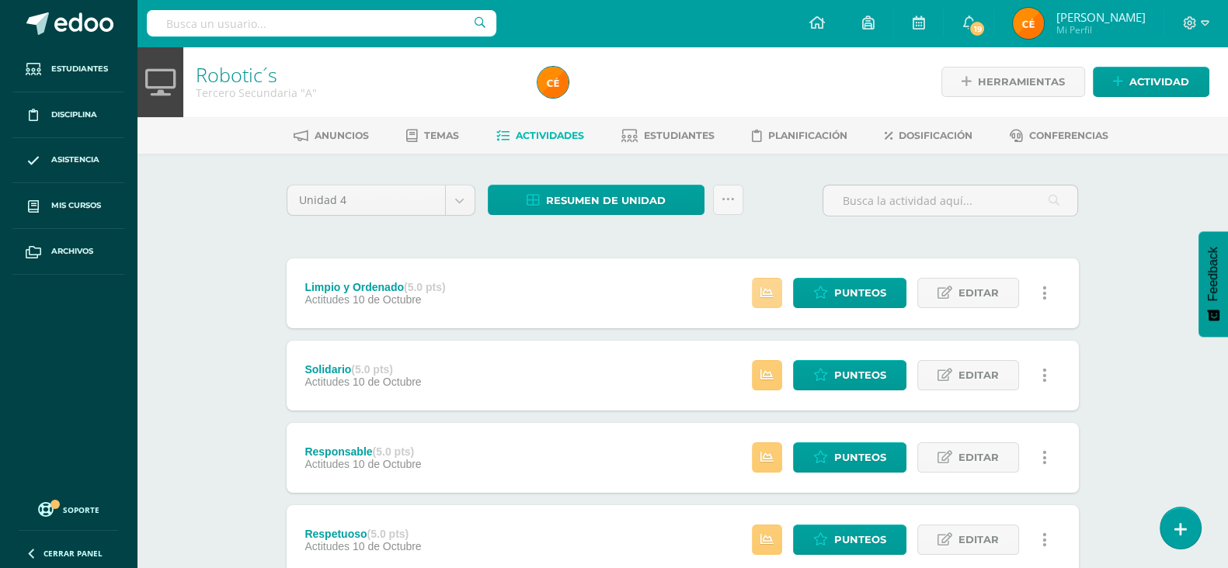
click at [769, 287] on icon at bounding box center [766, 293] width 13 height 13
